Goal: Information Seeking & Learning: Learn about a topic

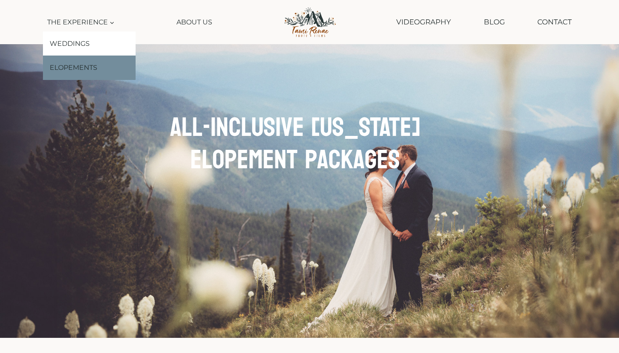
click at [81, 67] on link "Elopements" at bounding box center [89, 68] width 93 height 24
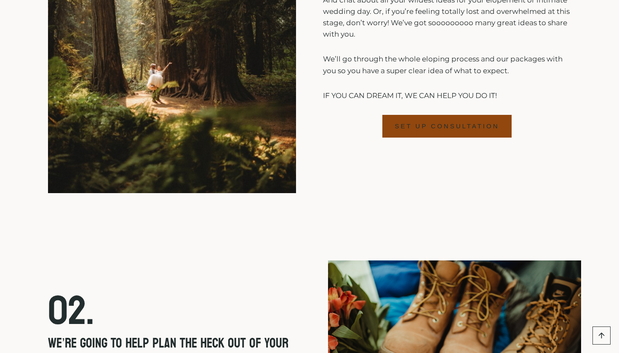
scroll to position [2021, 0]
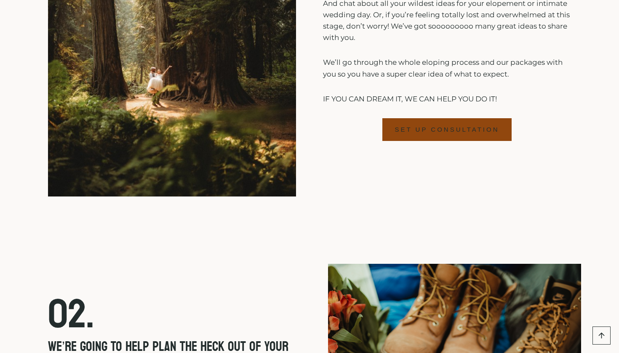
click at [220, 97] on img at bounding box center [172, 31] width 248 height 331
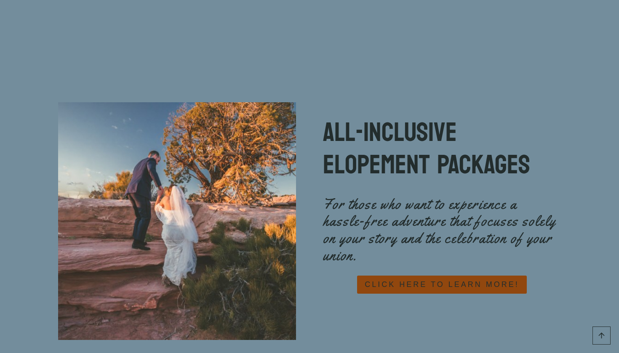
scroll to position [3687, 0]
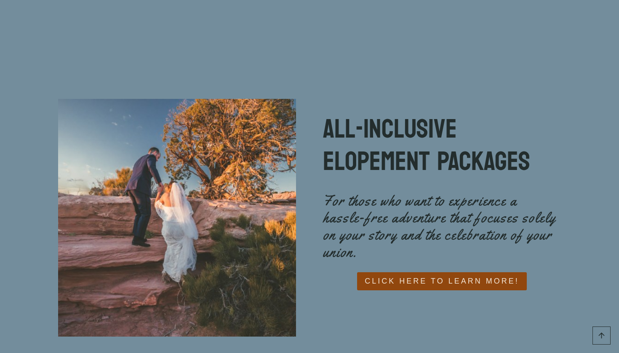
click at [387, 275] on span "CLICK HERE TO LEARN MORE!" at bounding box center [442, 281] width 154 height 12
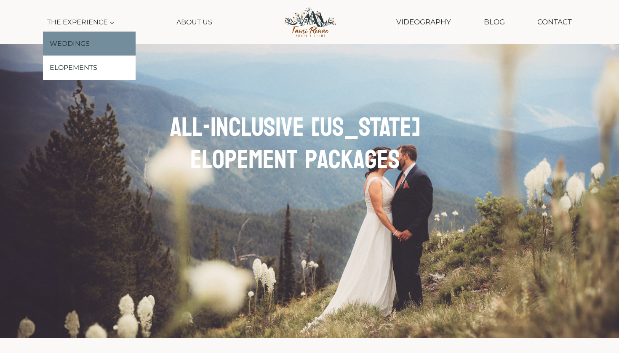
click at [90, 47] on link "Weddings" at bounding box center [89, 44] width 93 height 24
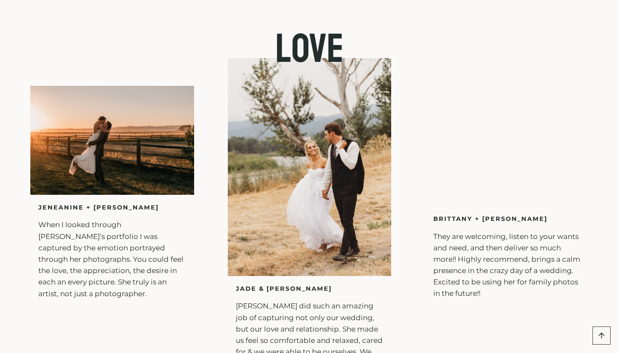
scroll to position [2887, 0]
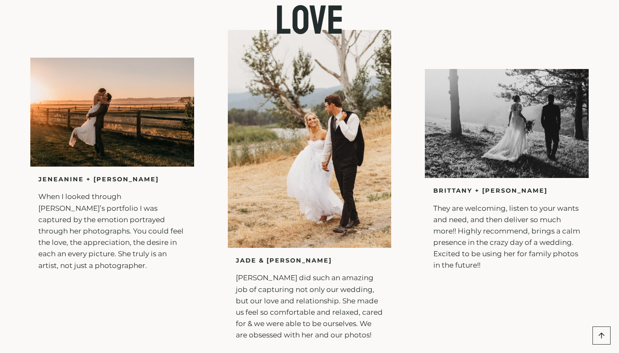
click at [116, 100] on img at bounding box center [112, 112] width 164 height 109
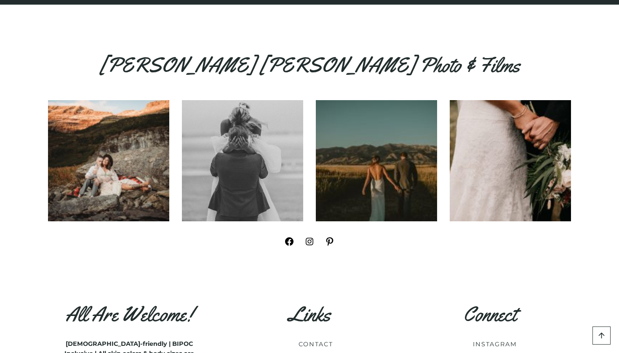
scroll to position [3707, 0]
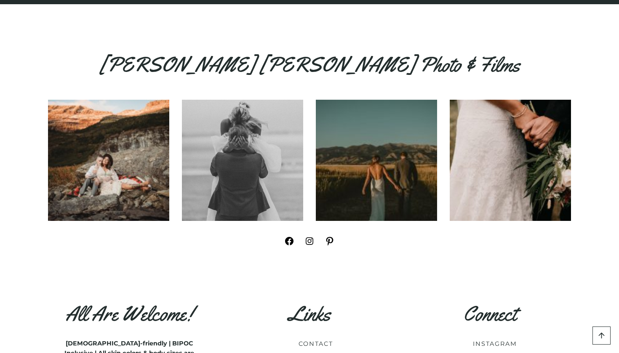
click at [339, 159] on img at bounding box center [376, 160] width 121 height 121
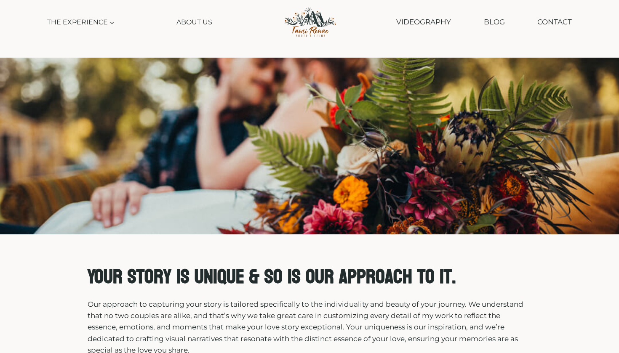
scroll to position [0, 0]
click at [416, 20] on link "Videography" at bounding box center [423, 21] width 63 height 21
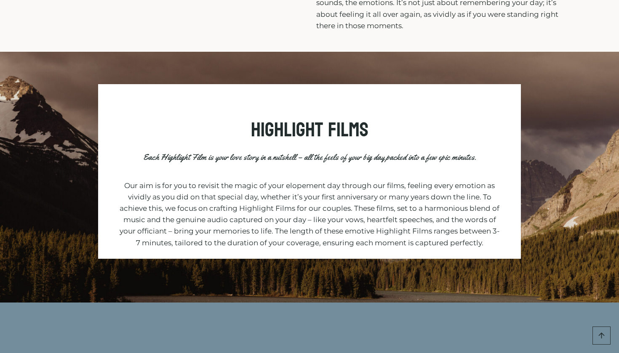
scroll to position [475, 0]
